Goal: Task Accomplishment & Management: Manage account settings

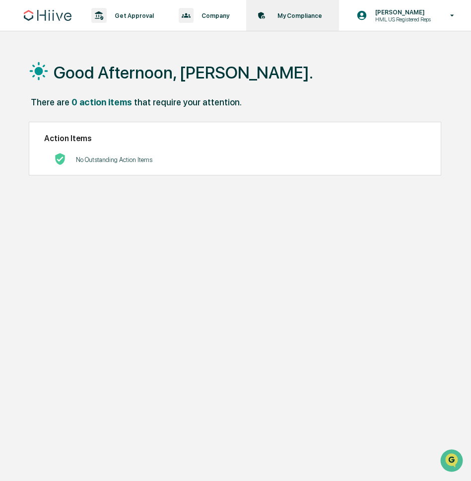
click at [302, 19] on p "My Compliance" at bounding box center [299, 15] width 58 height 7
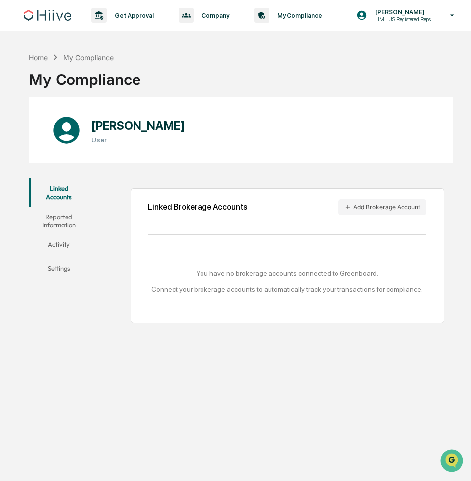
click at [309, 273] on div "You have no brokerage accounts connected to Greenboard. Connect your brokerage …" at bounding box center [287, 281] width 278 height 24
click at [55, 215] on button "Reported Information" at bounding box center [58, 221] width 59 height 28
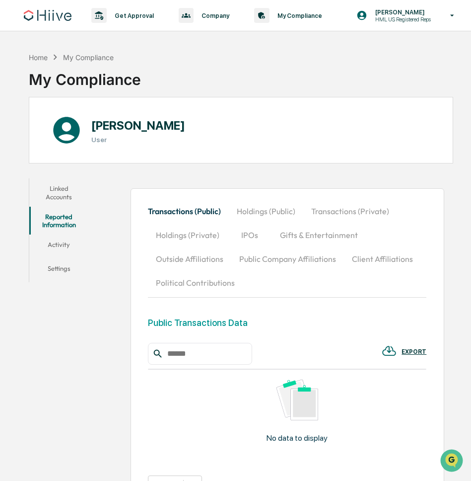
click at [59, 184] on button "Linked Accounts" at bounding box center [58, 192] width 59 height 28
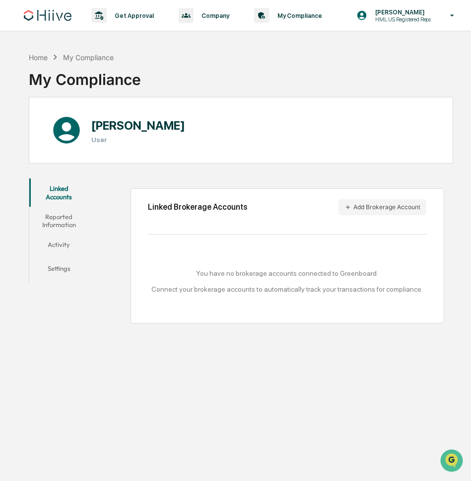
click at [63, 220] on button "Reported Information" at bounding box center [58, 221] width 59 height 28
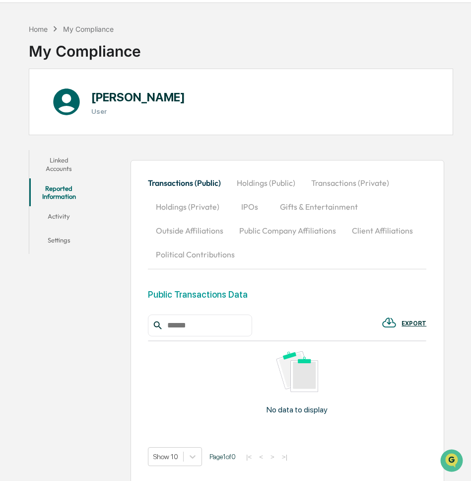
scroll to position [48, 0]
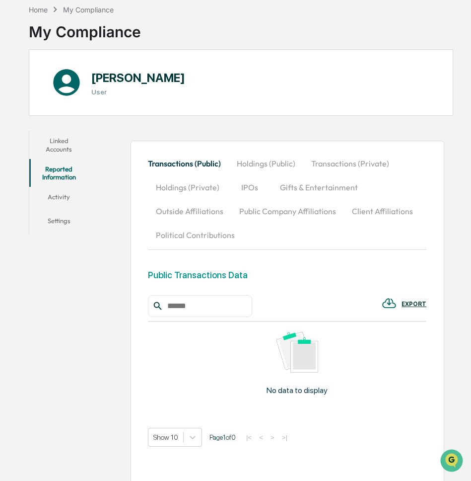
click at [249, 163] on button "Holdings (Public)" at bounding box center [266, 163] width 74 height 24
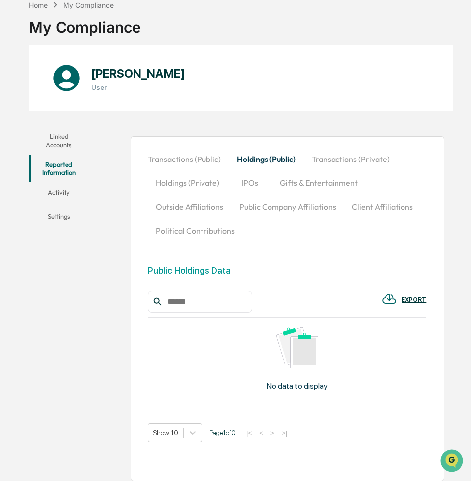
scroll to position [57, 0]
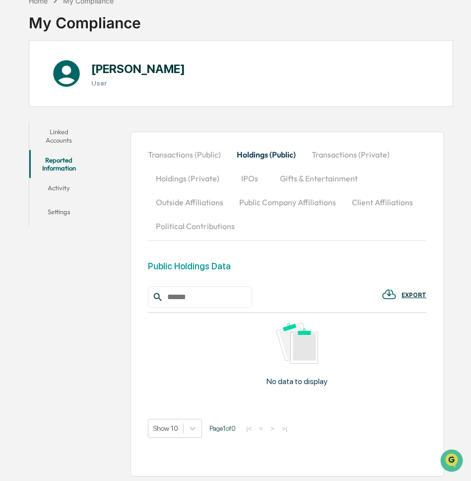
click at [195, 299] on input "text" at bounding box center [205, 296] width 84 height 13
click at [215, 90] on div "[PERSON_NAME] User" at bounding box center [241, 73] width 424 height 67
